Goal: Information Seeking & Learning: Find specific page/section

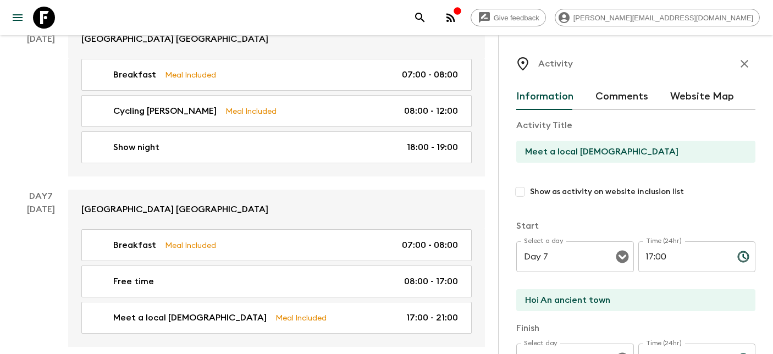
scroll to position [84, 0]
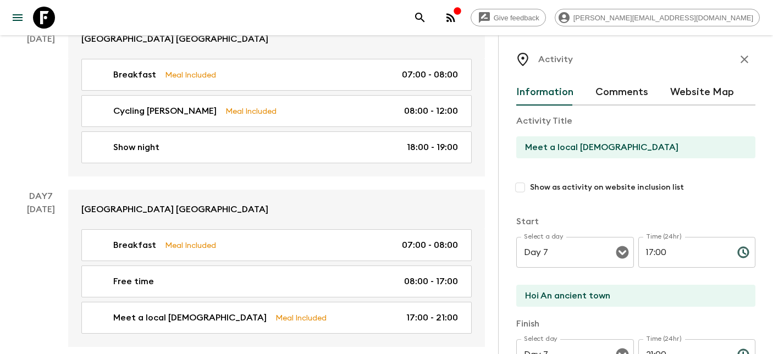
click at [41, 16] on icon at bounding box center [44, 18] width 22 height 22
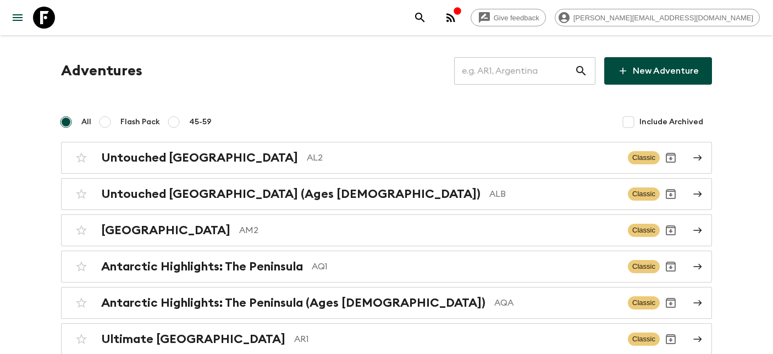
click at [507, 70] on input "text" at bounding box center [514, 71] width 120 height 31
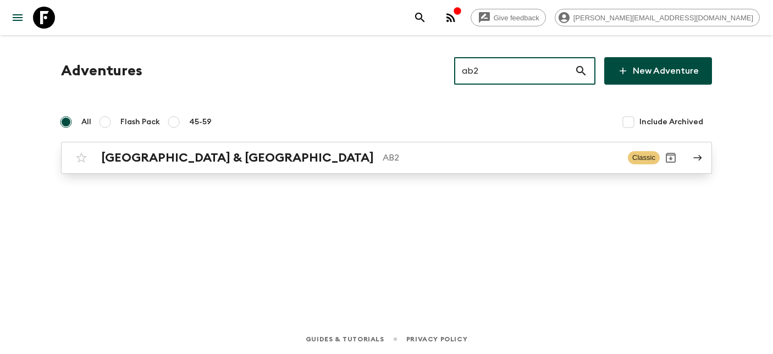
type input "ab2"
click at [383, 163] on p "AB2" at bounding box center [501, 157] width 236 height 13
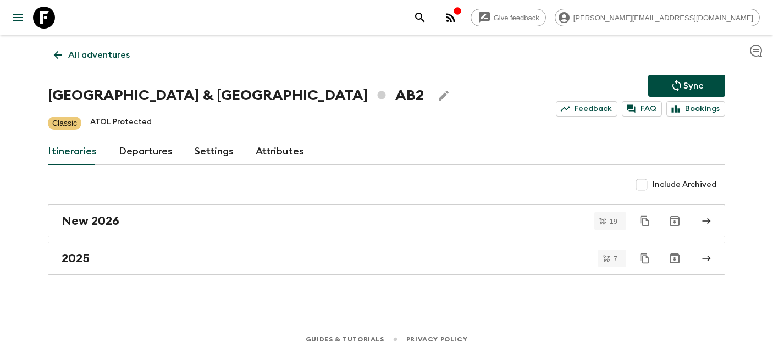
click at [148, 156] on link "Departures" at bounding box center [146, 152] width 54 height 26
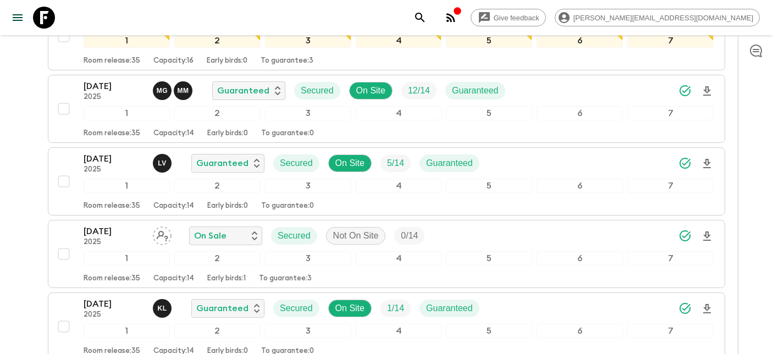
scroll to position [316, 0]
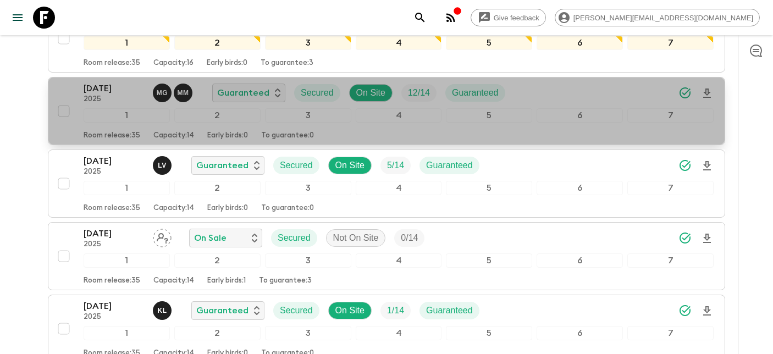
click at [93, 96] on p "2025" at bounding box center [114, 99] width 60 height 9
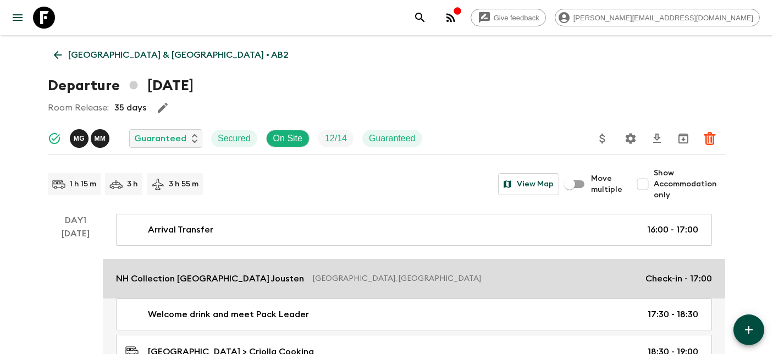
click at [251, 271] on link "NH Collection [GEOGRAPHIC_DATA] Jousten [GEOGRAPHIC_DATA], [GEOGRAPHIC_DATA] Ch…" at bounding box center [414, 279] width 622 height 40
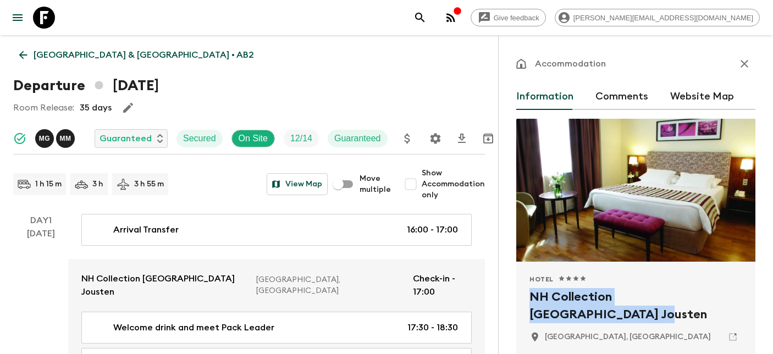
drag, startPoint x: 737, startPoint y: 301, endPoint x: 524, endPoint y: 303, distance: 213.3
click at [524, 303] on div "Hotel 1 Star 2 Stars 3 Stars 4 Stars 5 Stars NH Collection [GEOGRAPHIC_DATA] Jo…" at bounding box center [635, 311] width 239 height 98
copy h2 "NH Collection [GEOGRAPHIC_DATA] Jousten"
